Goal: Task Accomplishment & Management: Manage account settings

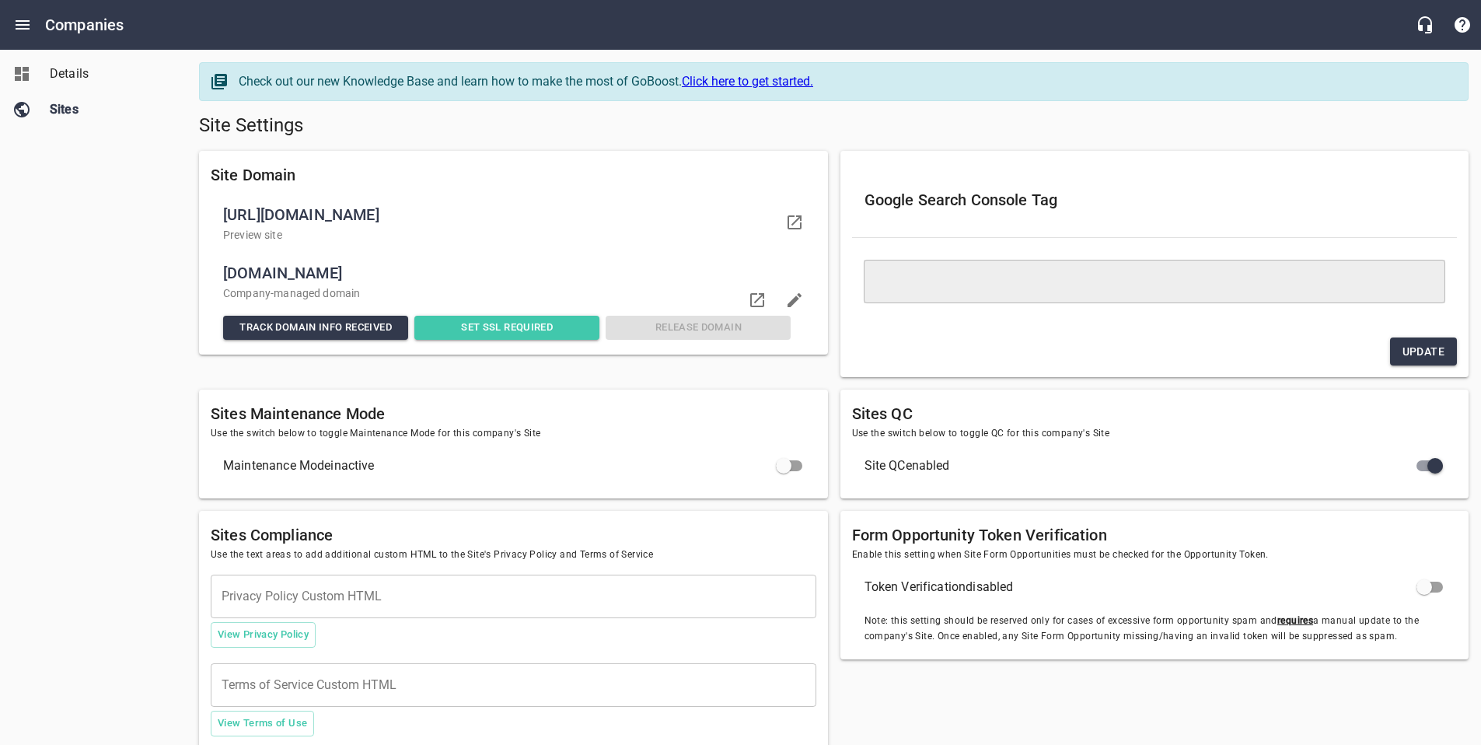
click at [43, 469] on div "Details Sites" at bounding box center [93, 372] width 187 height 745
click at [84, 72] on span "Details" at bounding box center [109, 74] width 118 height 19
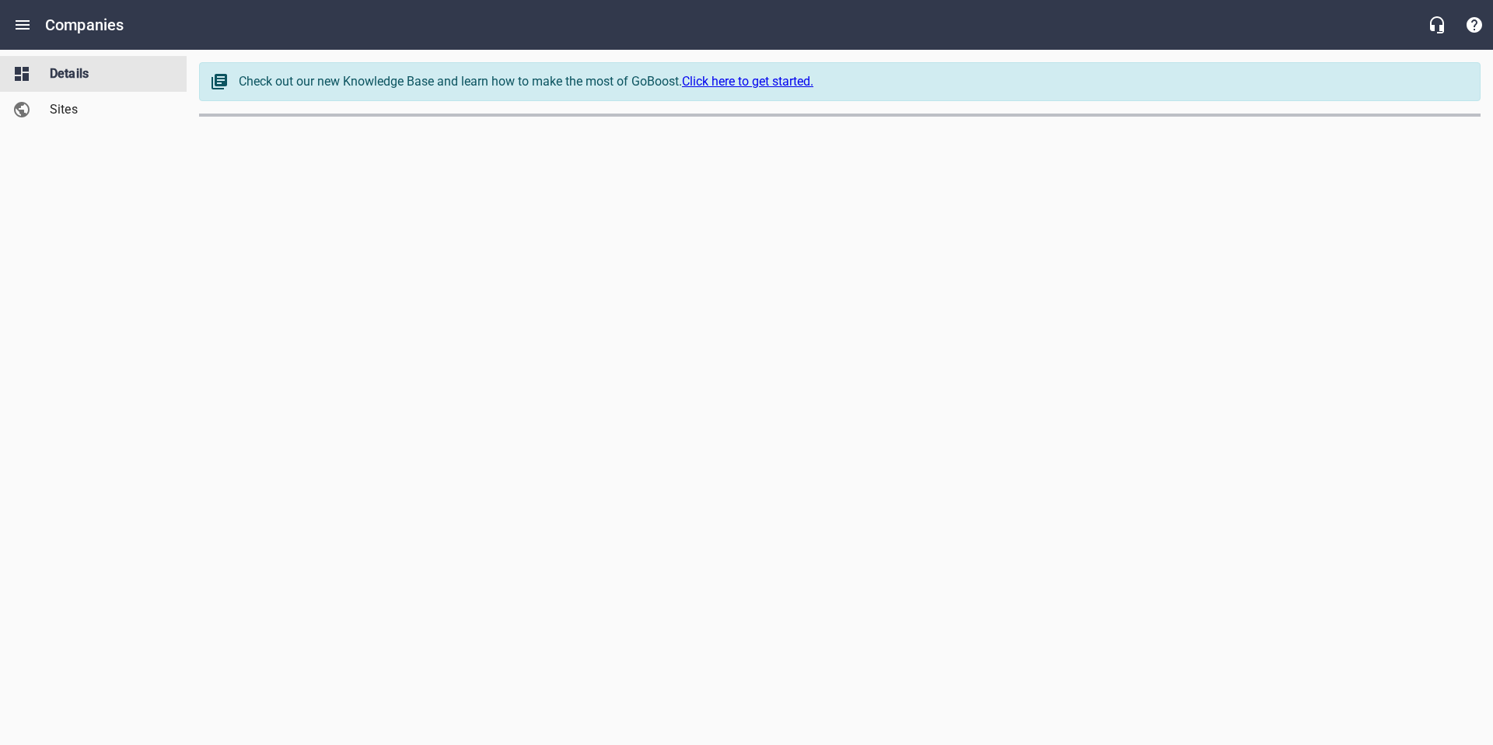
select select "[US_STATE]"
select select "48"
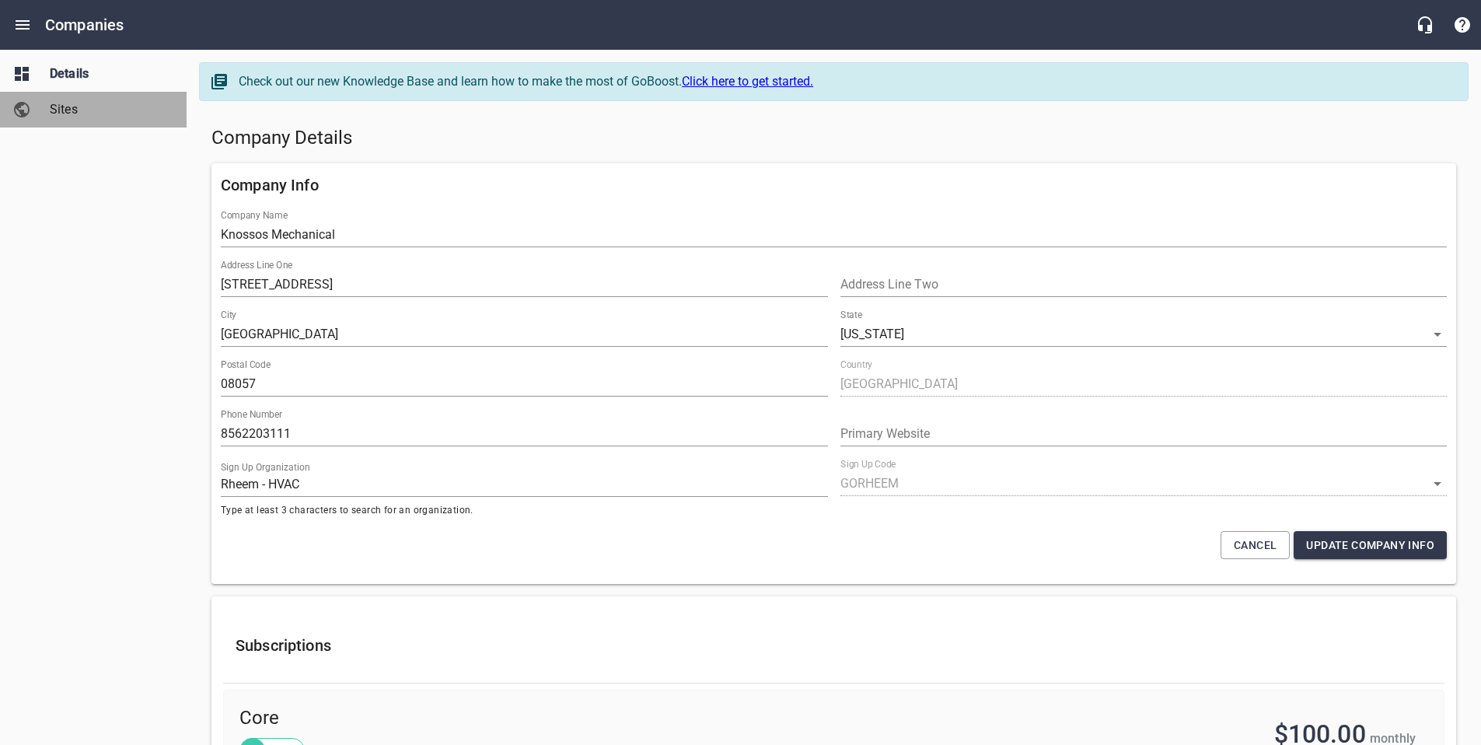
click at [68, 112] on span "Sites" at bounding box center [109, 109] width 118 height 19
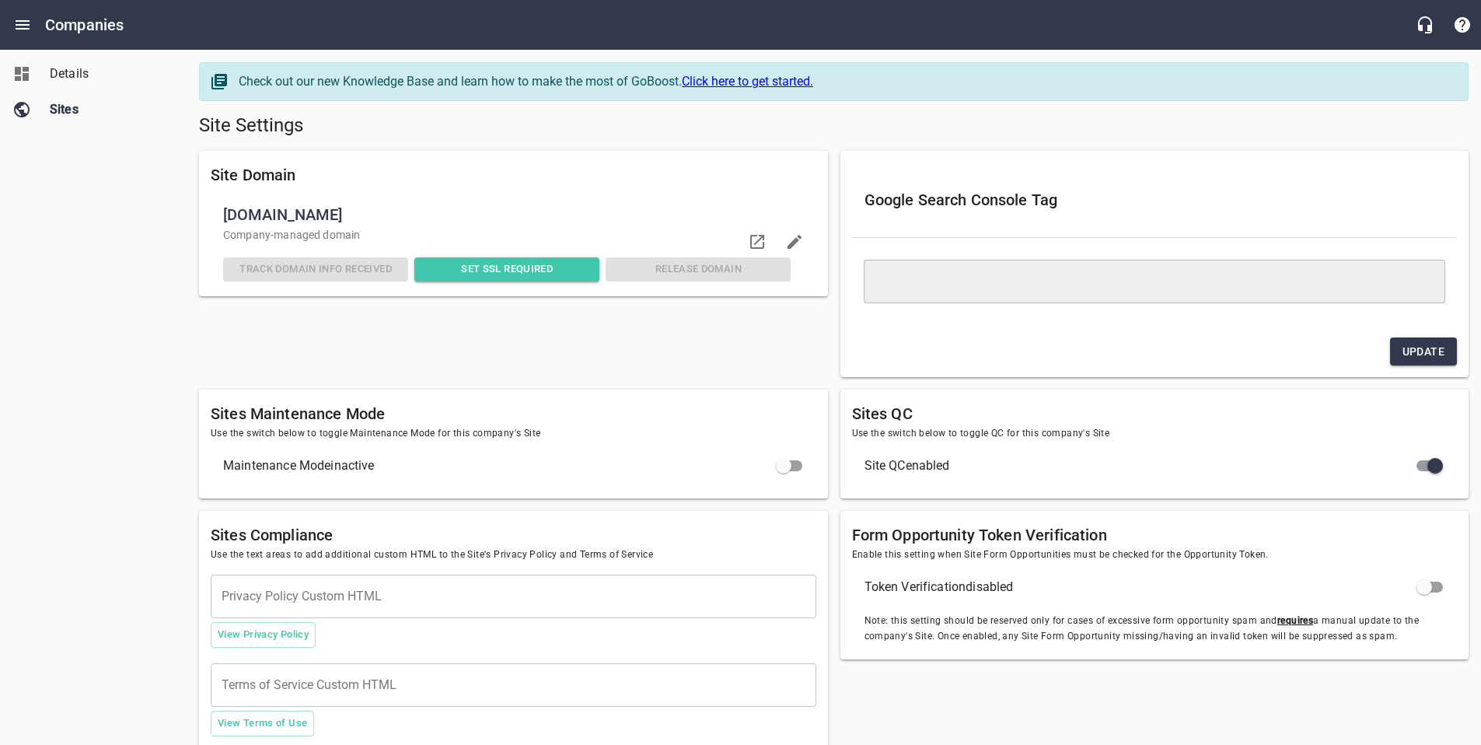
click at [910, 315] on div "​" at bounding box center [1155, 281] width 606 height 87
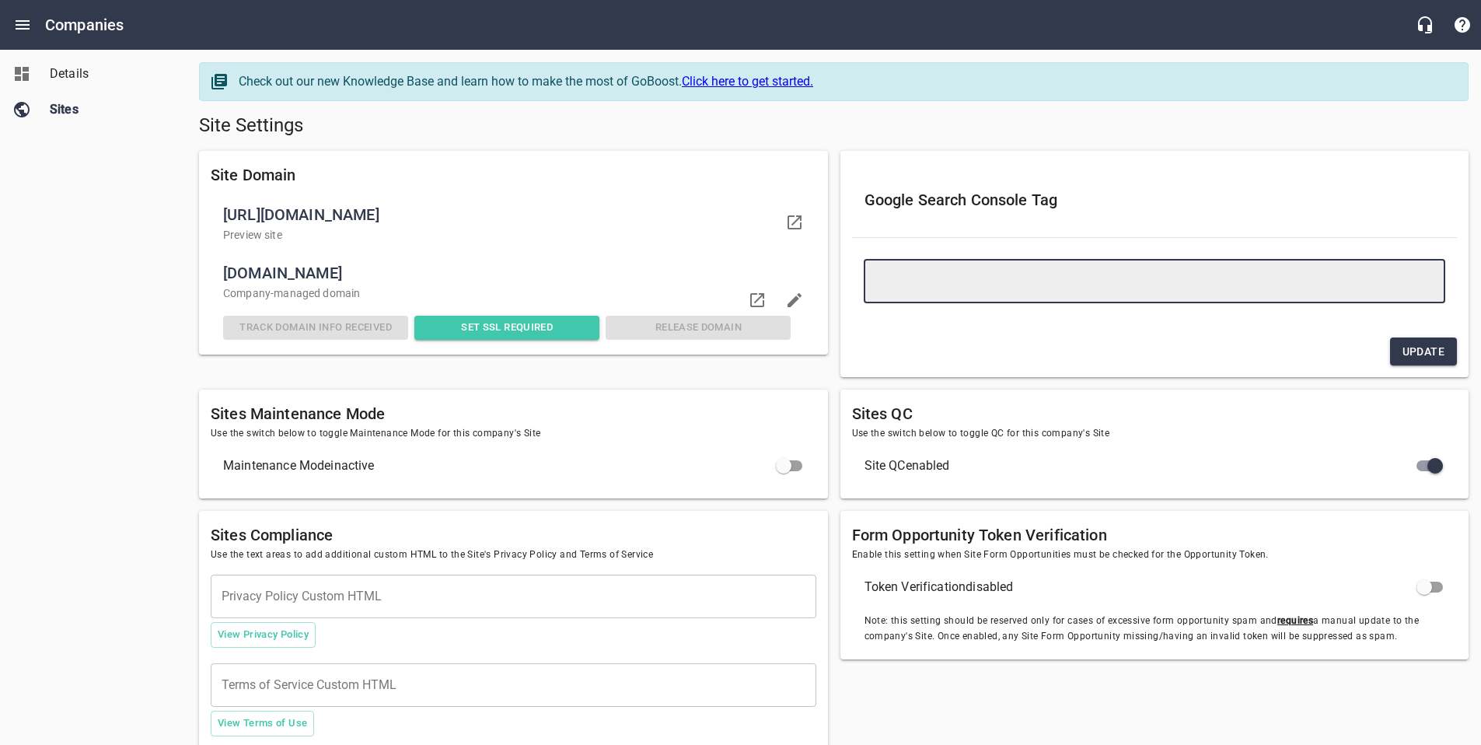
click at [910, 286] on textarea at bounding box center [1155, 281] width 561 height 15
paste textarea "<meta name="google-site-verification" content="rrIr3_rRHaxL55V8zqnO7ghMPjH9gks4…"
type textarea "<meta name="google-site-verification" content="rrIr3_rRHaxL55V8zqnO7ghMPjH9gks4…"
click at [1399, 349] on button "Update" at bounding box center [1423, 351] width 67 height 29
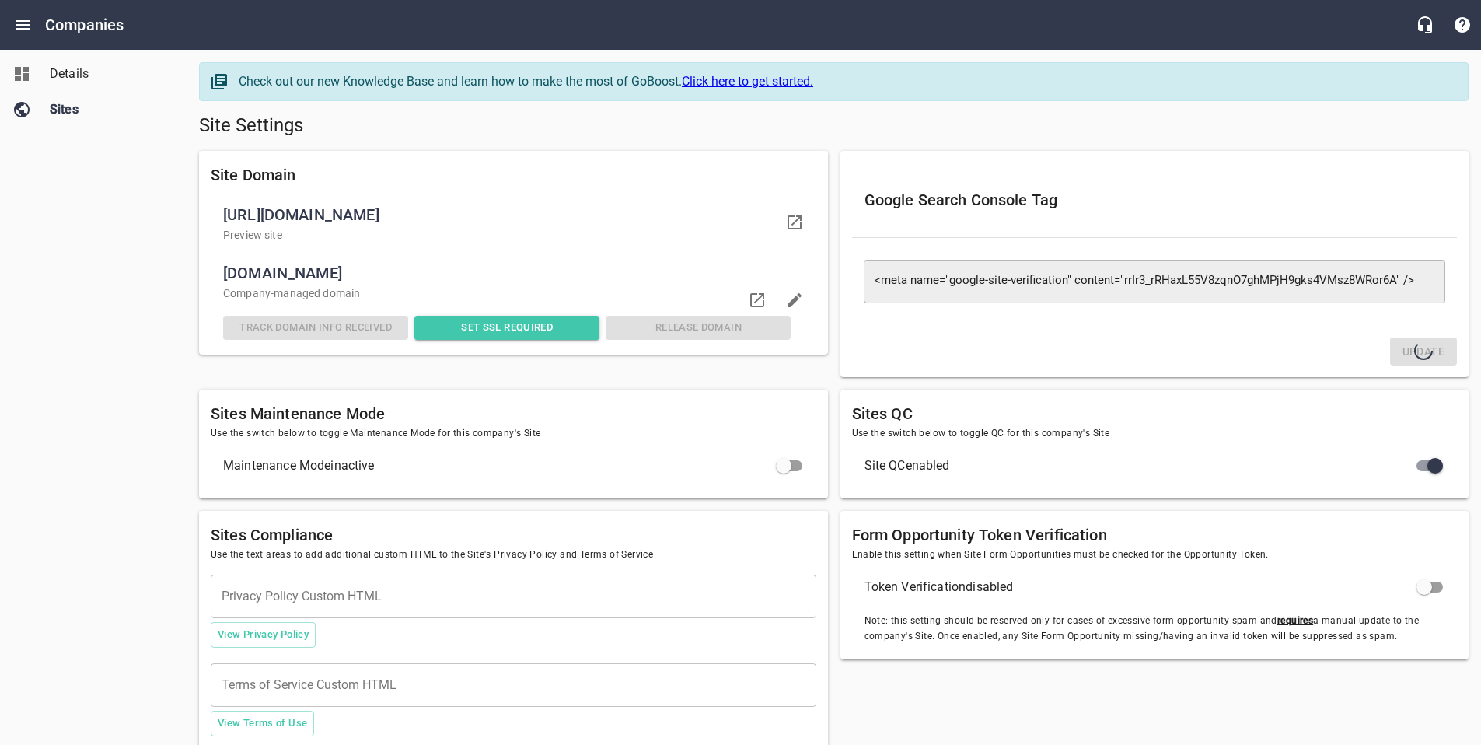
type textarea "<meta name="google-site-verification" content="rrIr3_rRHaxL55V8zqnO7ghMPjH9gks4…"
click at [80, 75] on span "Details" at bounding box center [109, 74] width 118 height 19
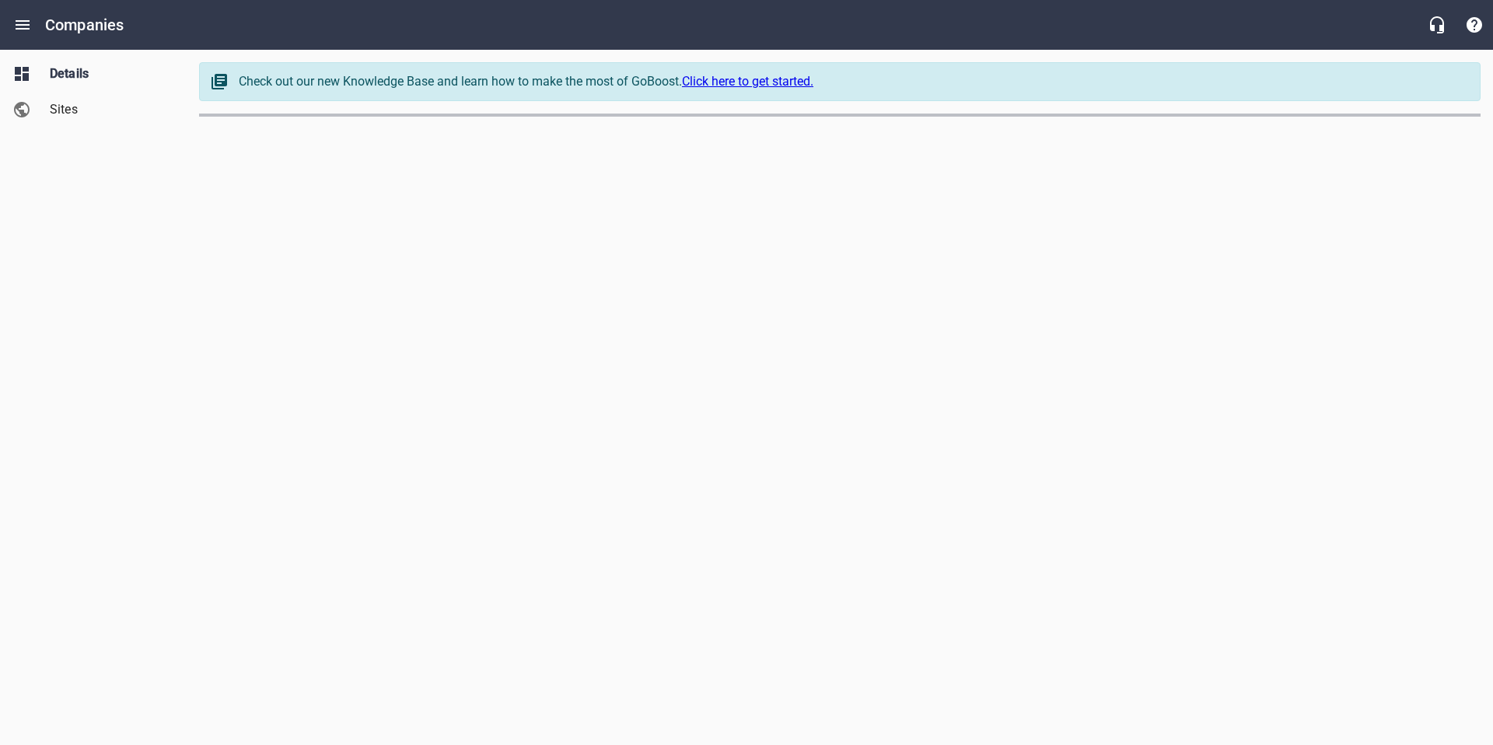
select select "[US_STATE]"
select select "48"
select select "[US_STATE]"
select select "62"
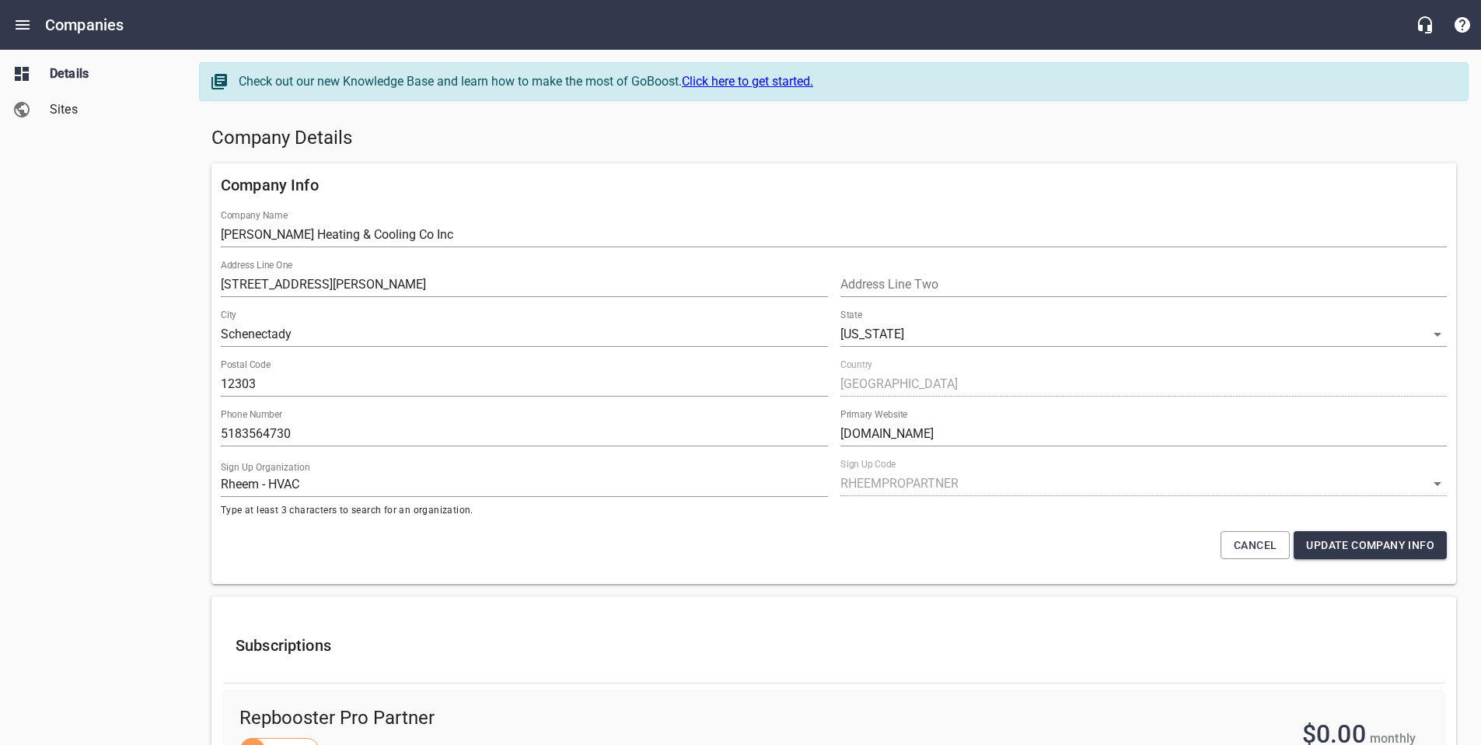
click at [152, 282] on div "Details Sites" at bounding box center [93, 372] width 187 height 745
click at [134, 192] on div "Details Sites" at bounding box center [93, 372] width 187 height 745
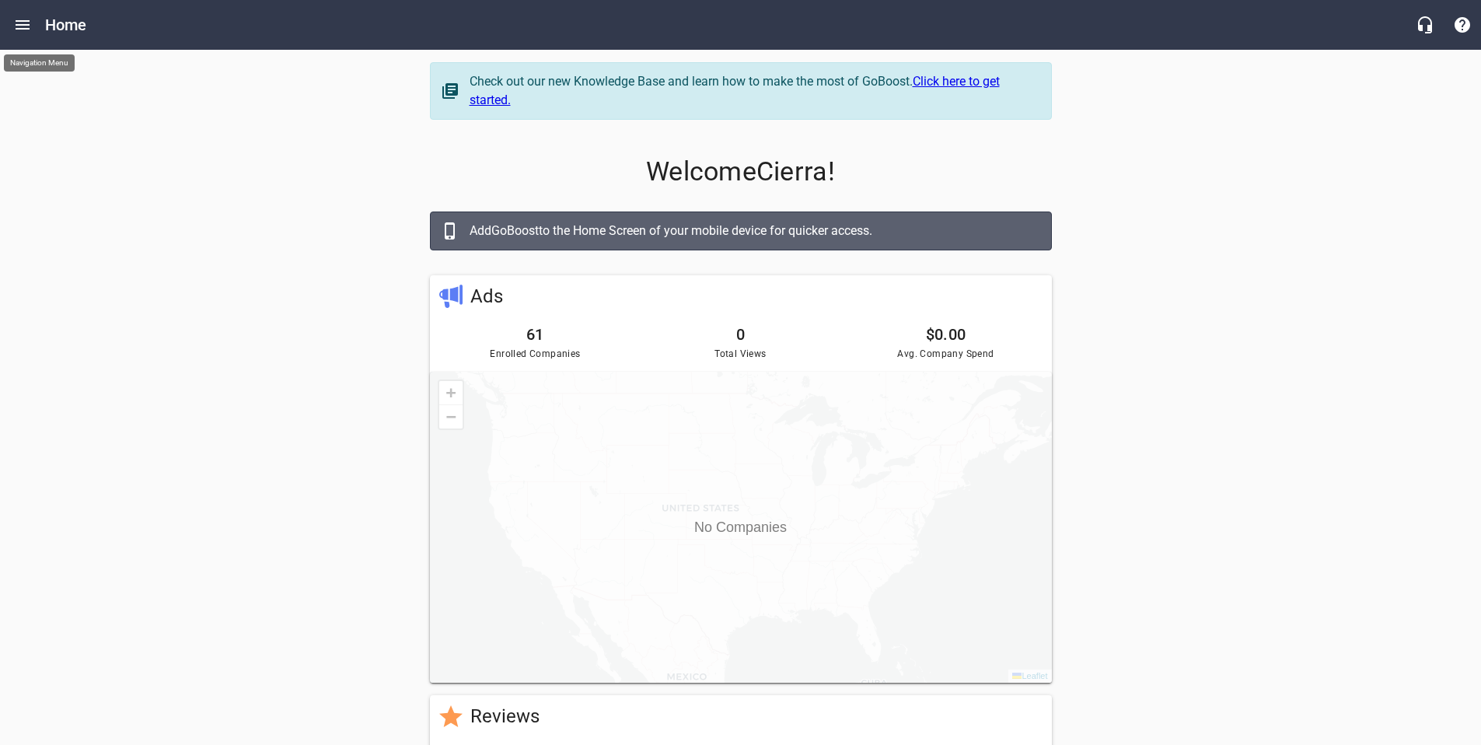
drag, startPoint x: 0, startPoint y: 0, endPoint x: 33, endPoint y: 32, distance: 45.6
click at [33, 32] on button "Open drawer" at bounding box center [22, 24] width 37 height 37
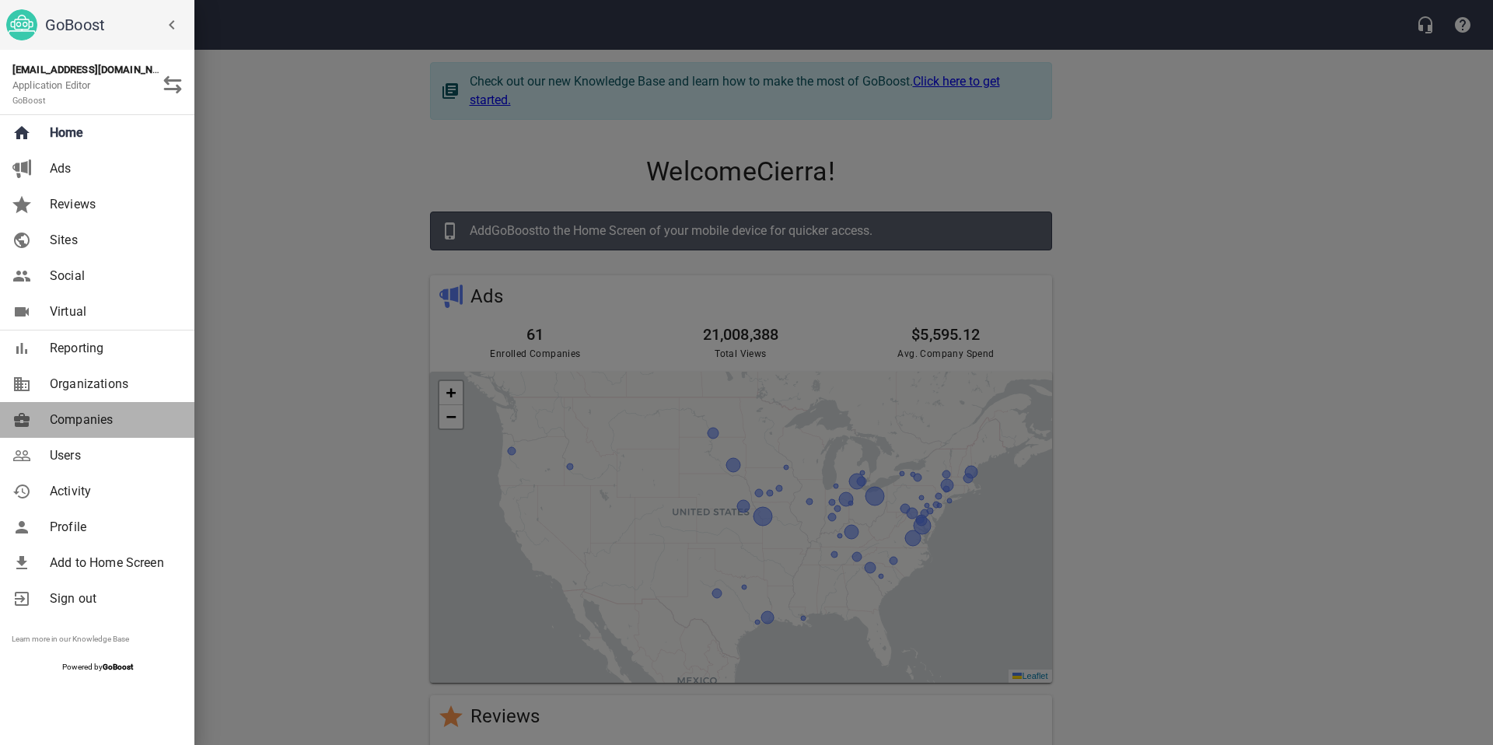
click at [112, 413] on span "Companies" at bounding box center [113, 419] width 126 height 19
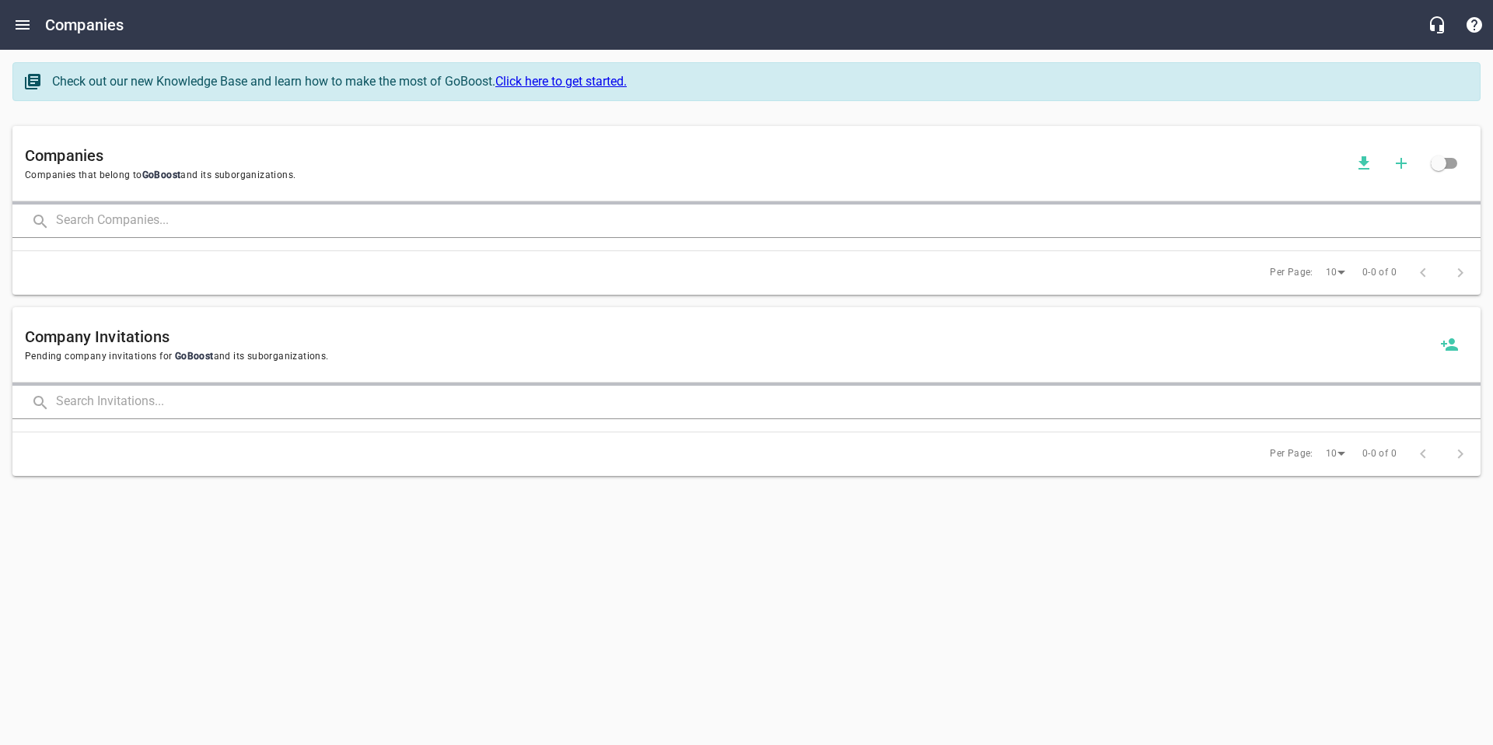
click at [194, 224] on input "text" at bounding box center [768, 220] width 1424 height 33
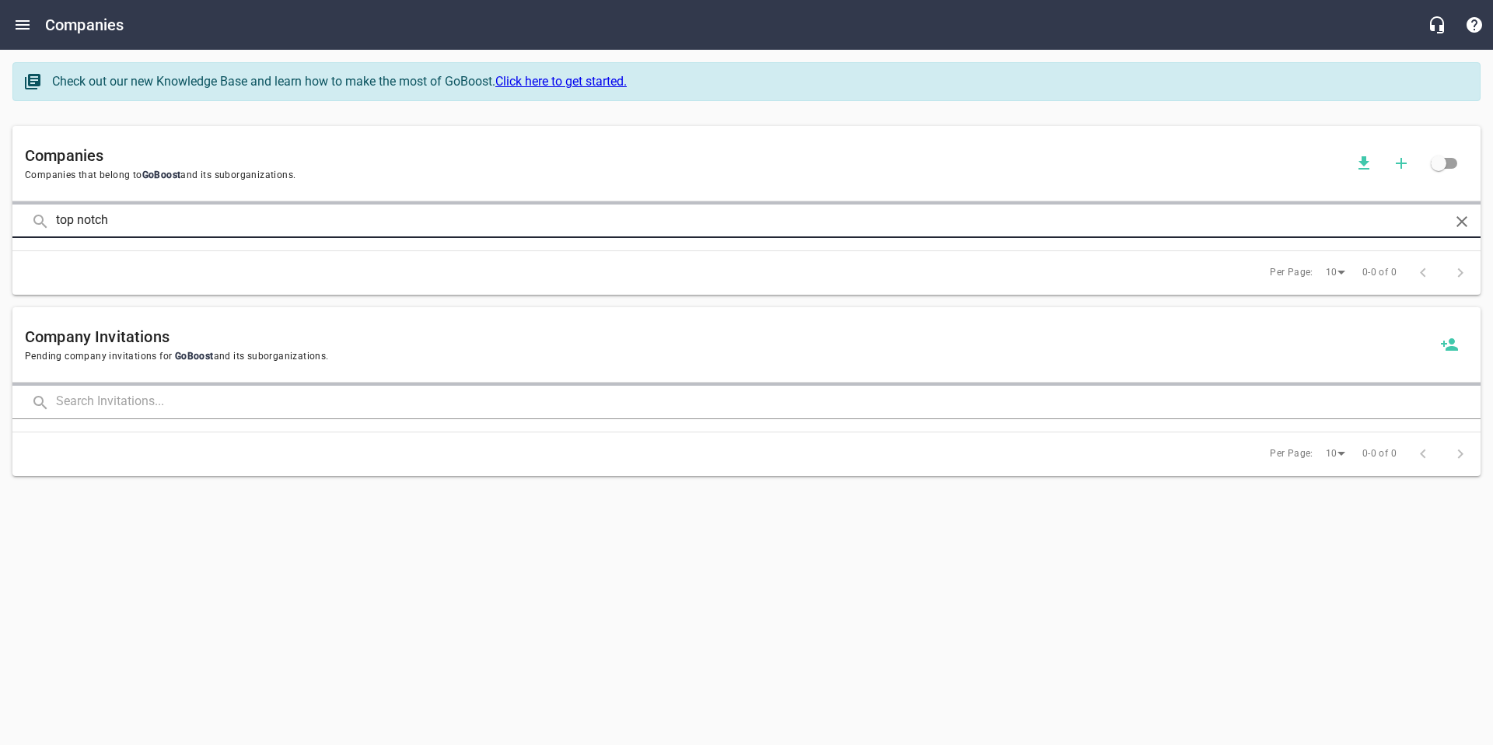
type input "top notch"
click button at bounding box center [0, 0] width 0 height 0
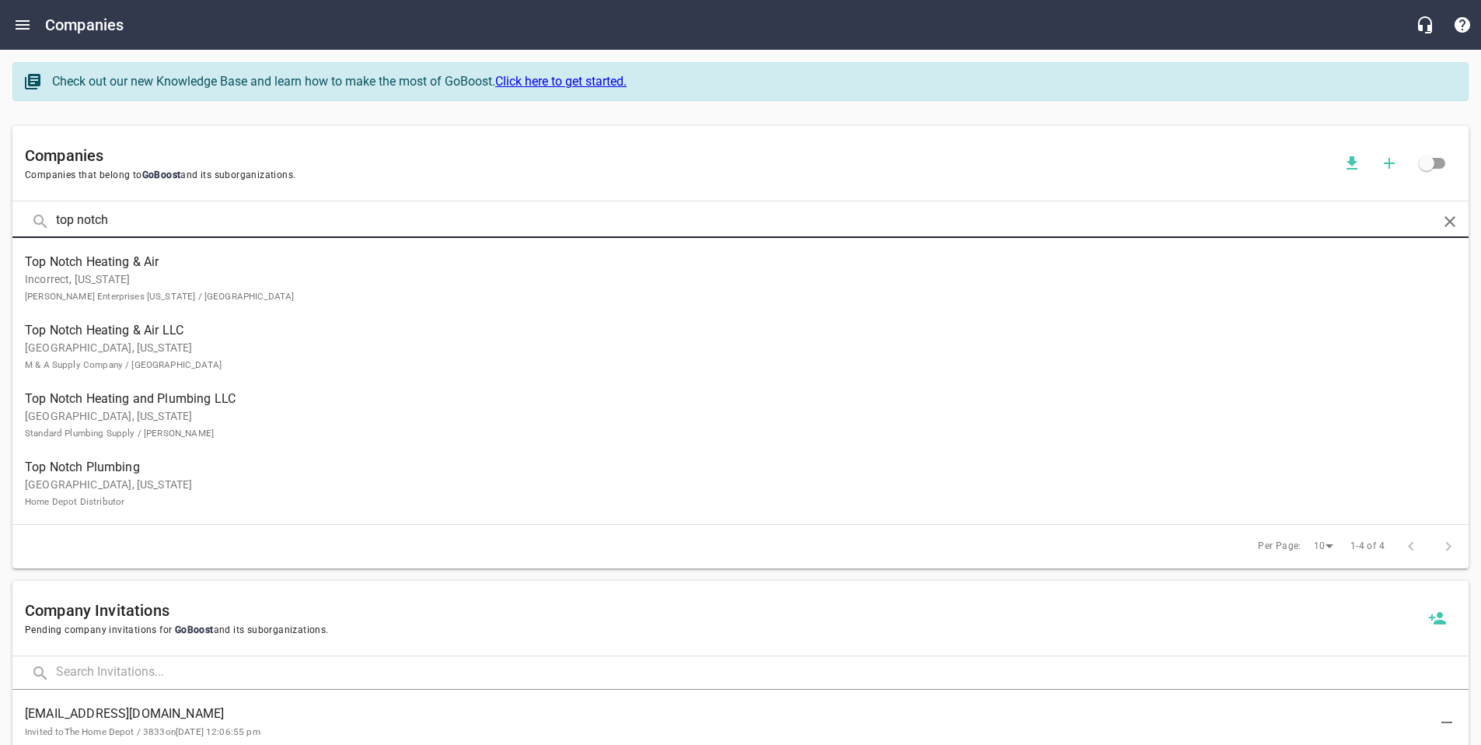
click at [143, 333] on span "Top Notch Heating & Air LLC" at bounding box center [728, 330] width 1406 height 19
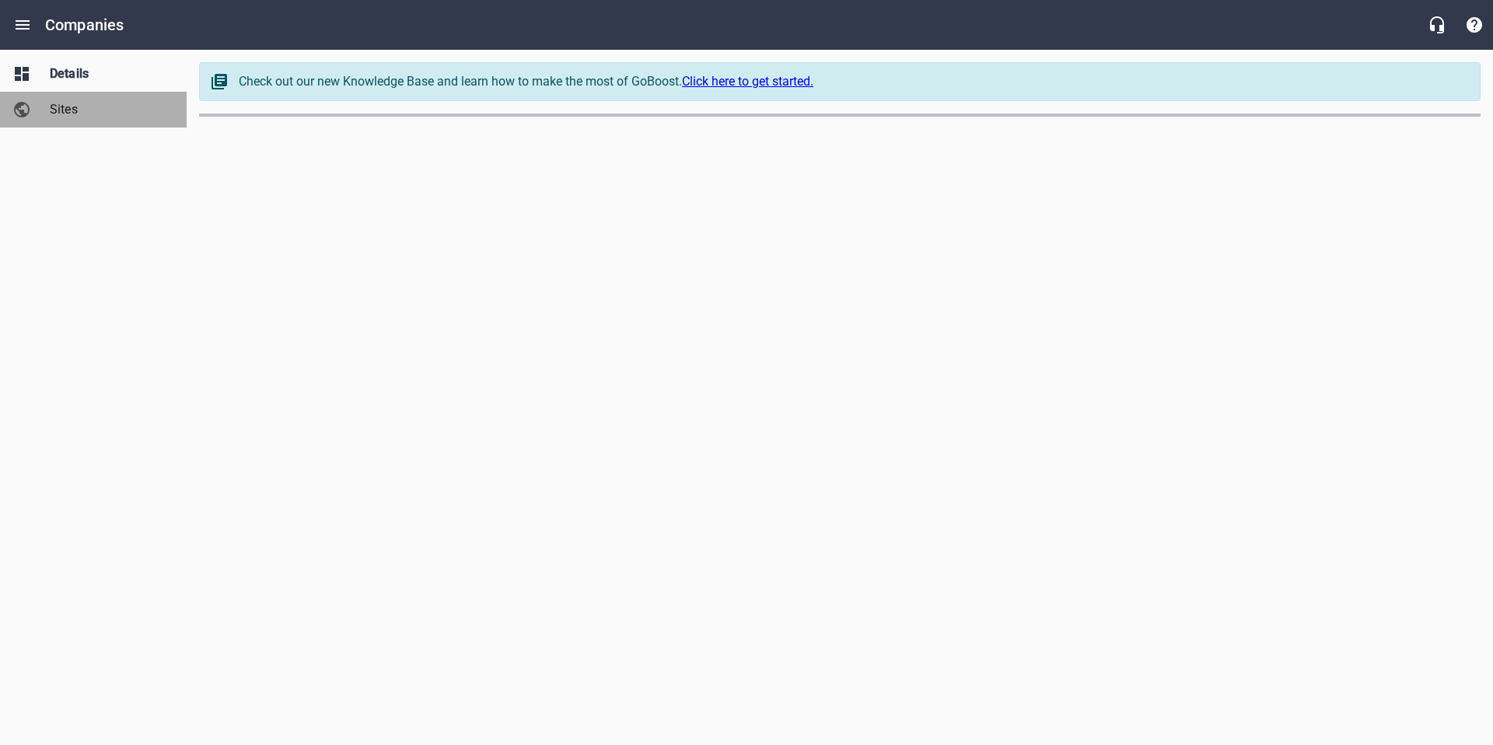
click at [62, 109] on span "Sites" at bounding box center [109, 109] width 118 height 19
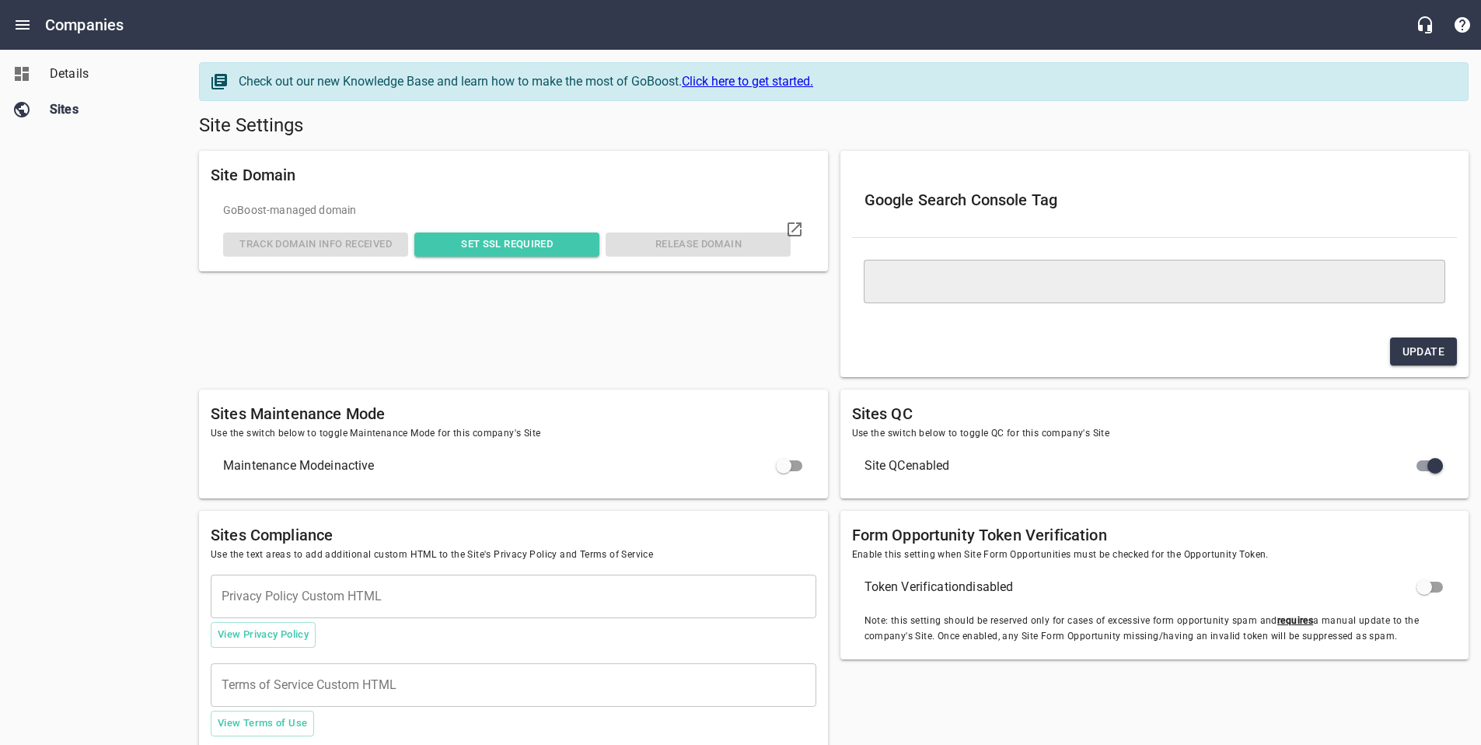
type textarea "<meta name="google-site-verification" content="TzyRiGW4_lPNiKgOT4F96SYNX9nxZA-6…"
